Goal: Find specific page/section: Find specific page/section

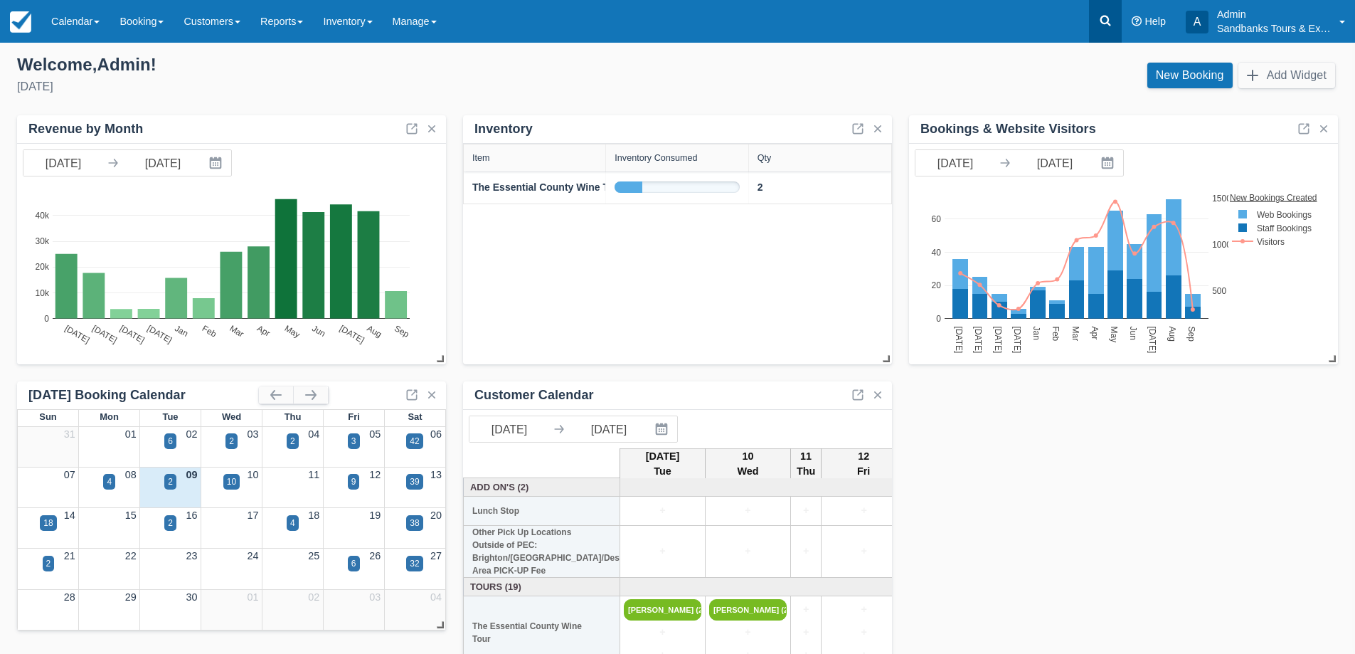
click at [1105, 23] on icon at bounding box center [1105, 21] width 11 height 11
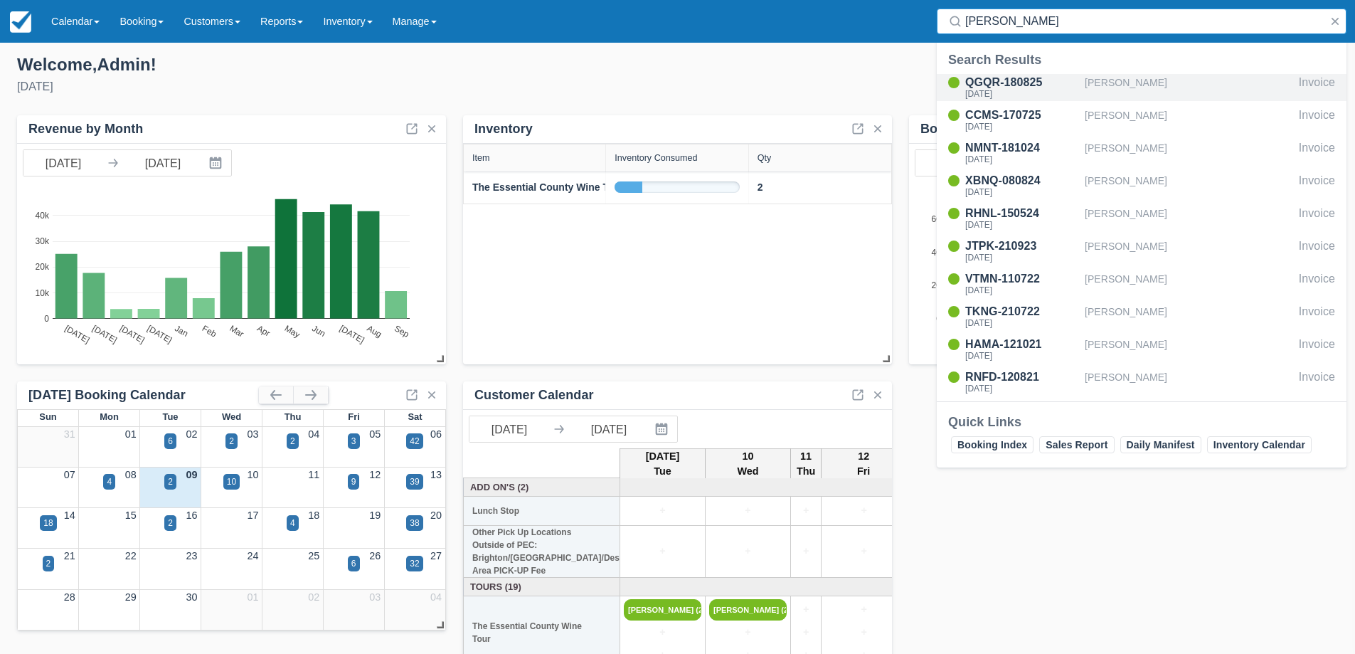
type input "vaness"
click at [1148, 80] on div "[PERSON_NAME]" at bounding box center [1189, 87] width 208 height 27
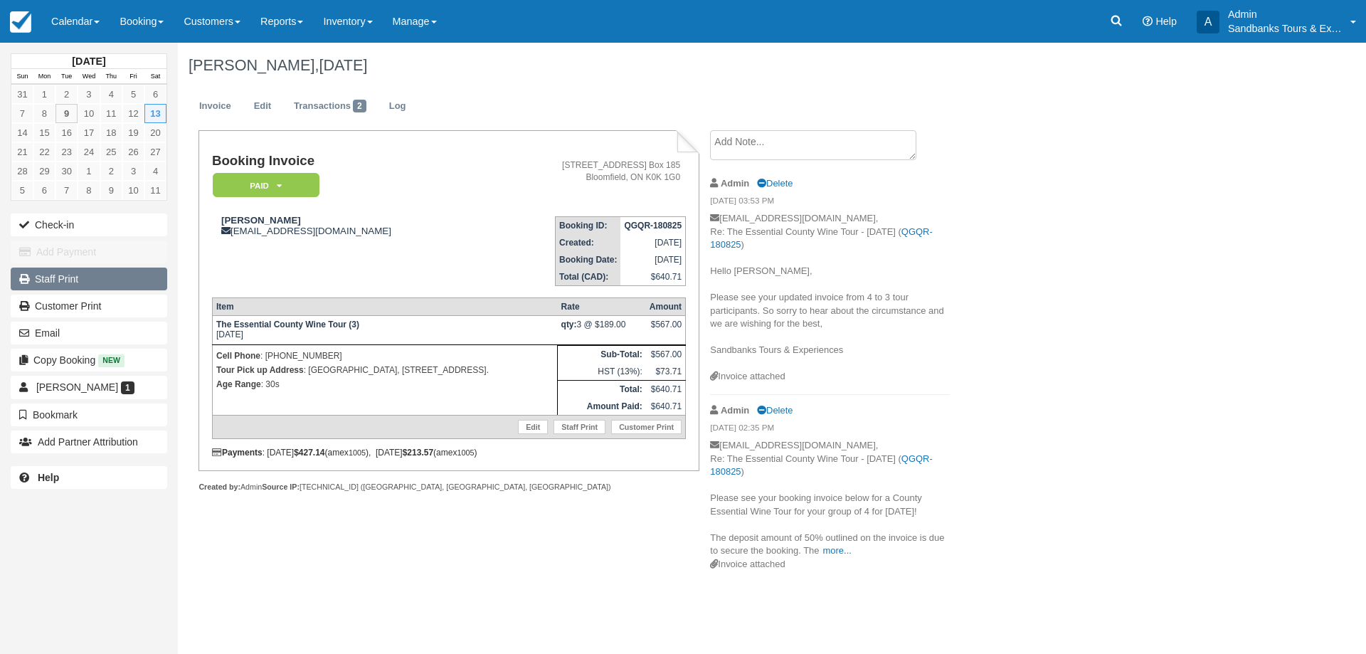
click at [63, 279] on link "Staff Print" at bounding box center [89, 278] width 156 height 23
